Goal: Task Accomplishment & Management: Manage account settings

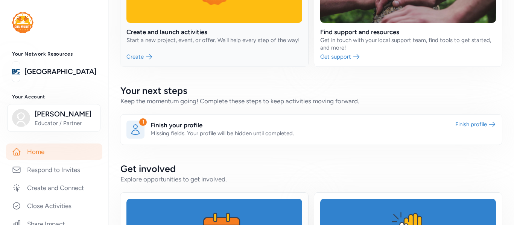
scroll to position [110, 0]
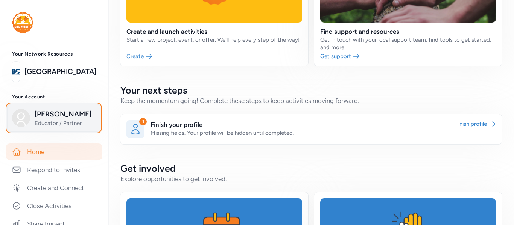
click at [71, 123] on span "Educator / Partner" at bounding box center [65, 124] width 61 height 8
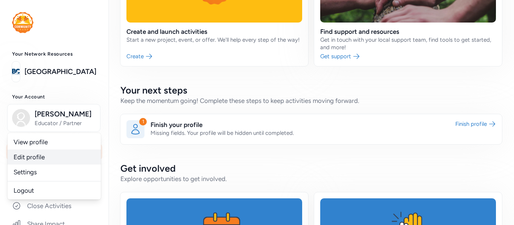
click at [38, 160] on link "Edit profile" at bounding box center [54, 157] width 93 height 15
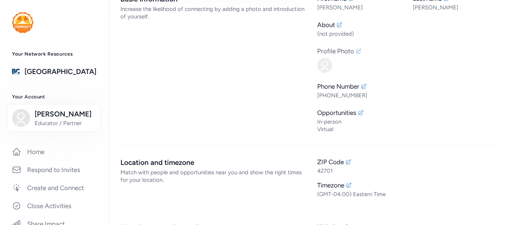
click at [357, 51] on icon at bounding box center [358, 51] width 6 height 6
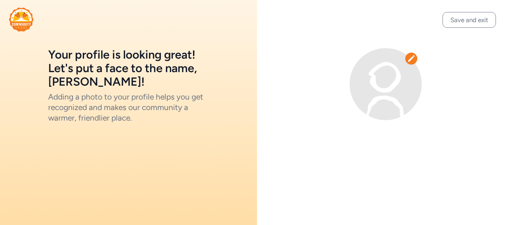
click at [414, 58] on div at bounding box center [411, 59] width 12 height 12
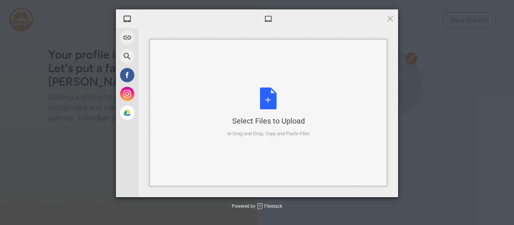
click at [238, 154] on div "Select Files to Upload or Drag and Drop, Copy and Paste Files" at bounding box center [268, 112] width 237 height 147
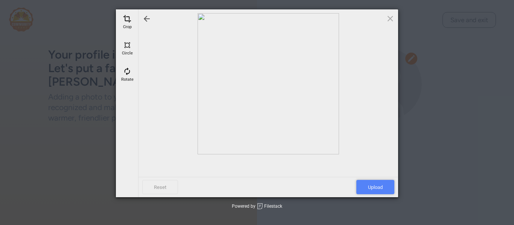
click at [385, 190] on span "Upload" at bounding box center [375, 187] width 38 height 14
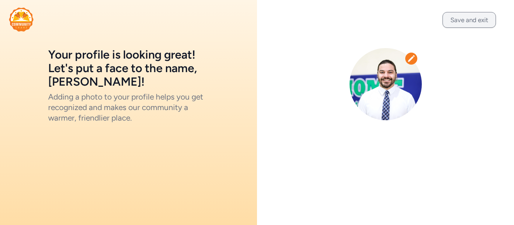
click at [457, 20] on button "Save and exit" at bounding box center [468, 20] width 53 height 16
